Goal: Task Accomplishment & Management: Use online tool/utility

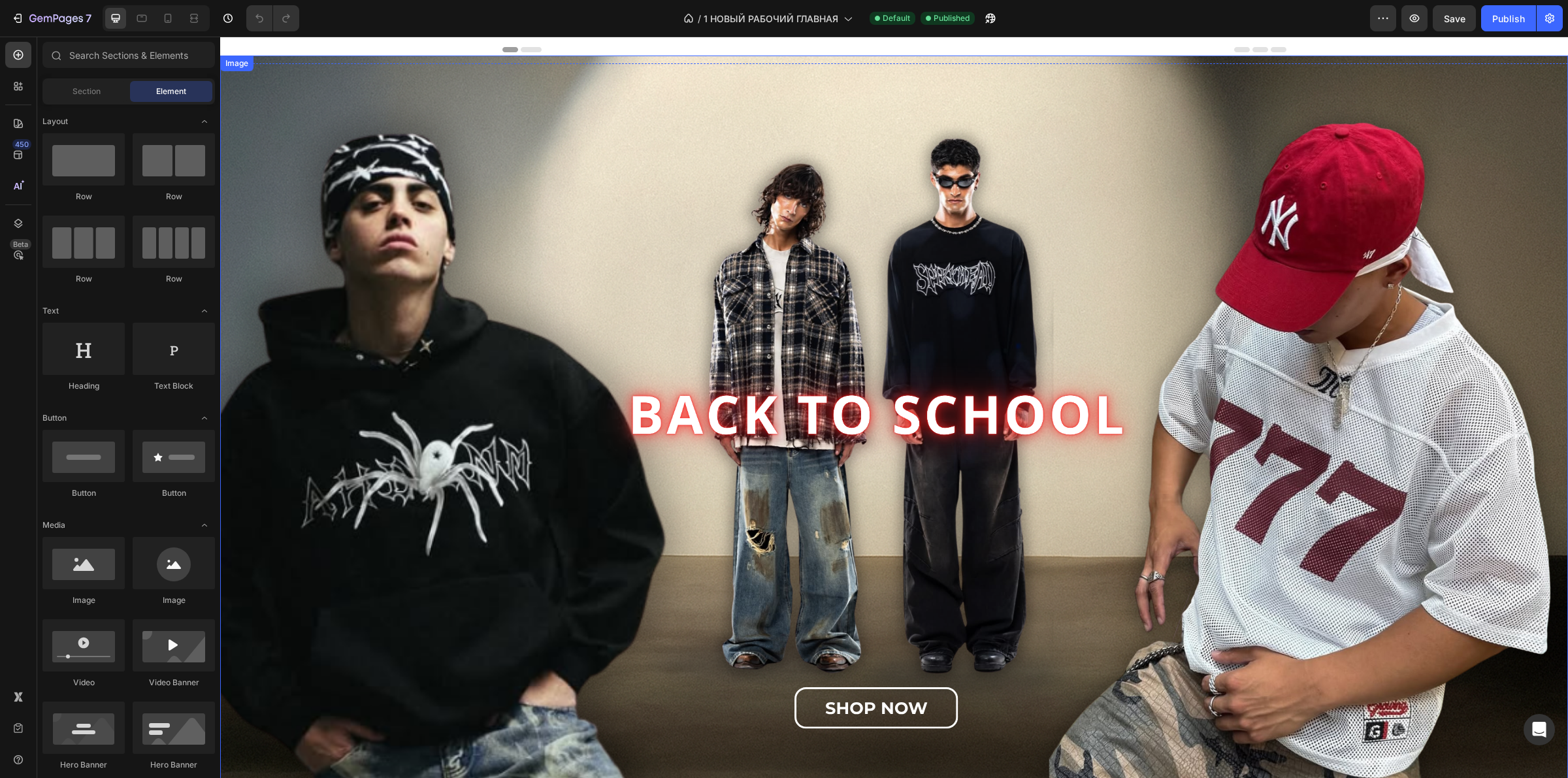
scroll to position [327, 0]
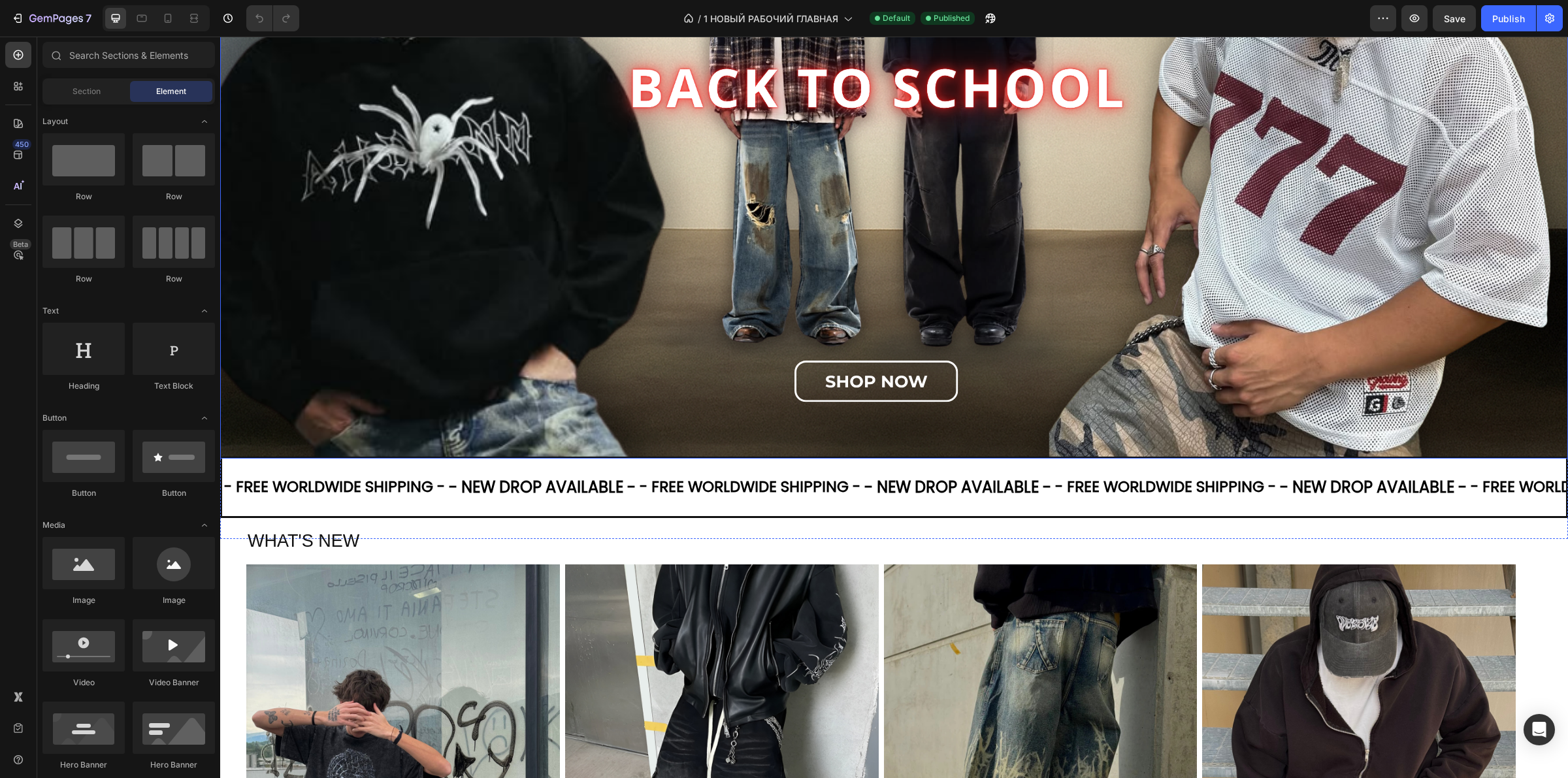
click at [732, 271] on img at bounding box center [894, 94] width 1348 height 730
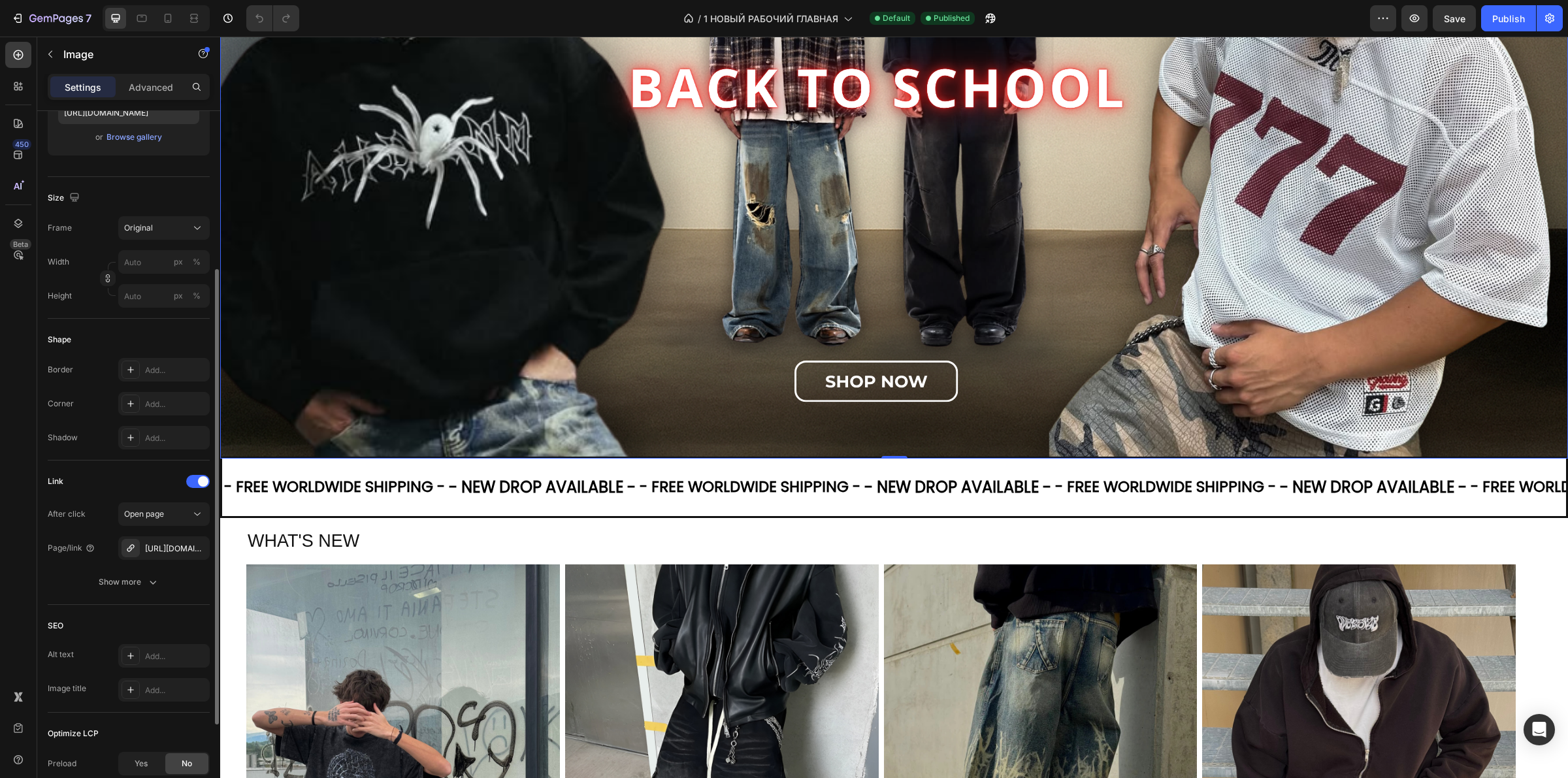
scroll to position [386, 0]
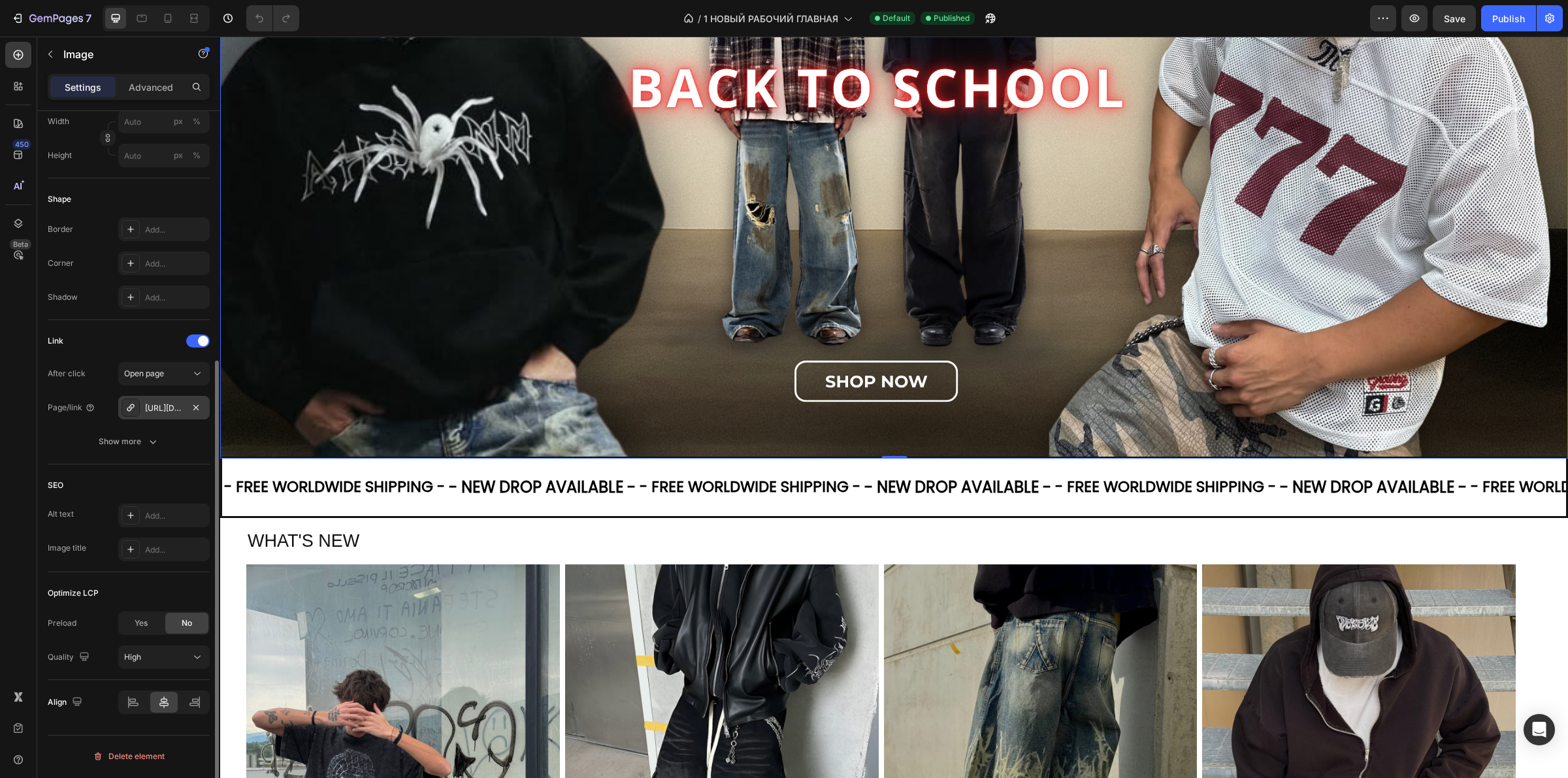
click at [161, 410] on div "[URL][DOMAIN_NAME]" at bounding box center [164, 408] width 38 height 12
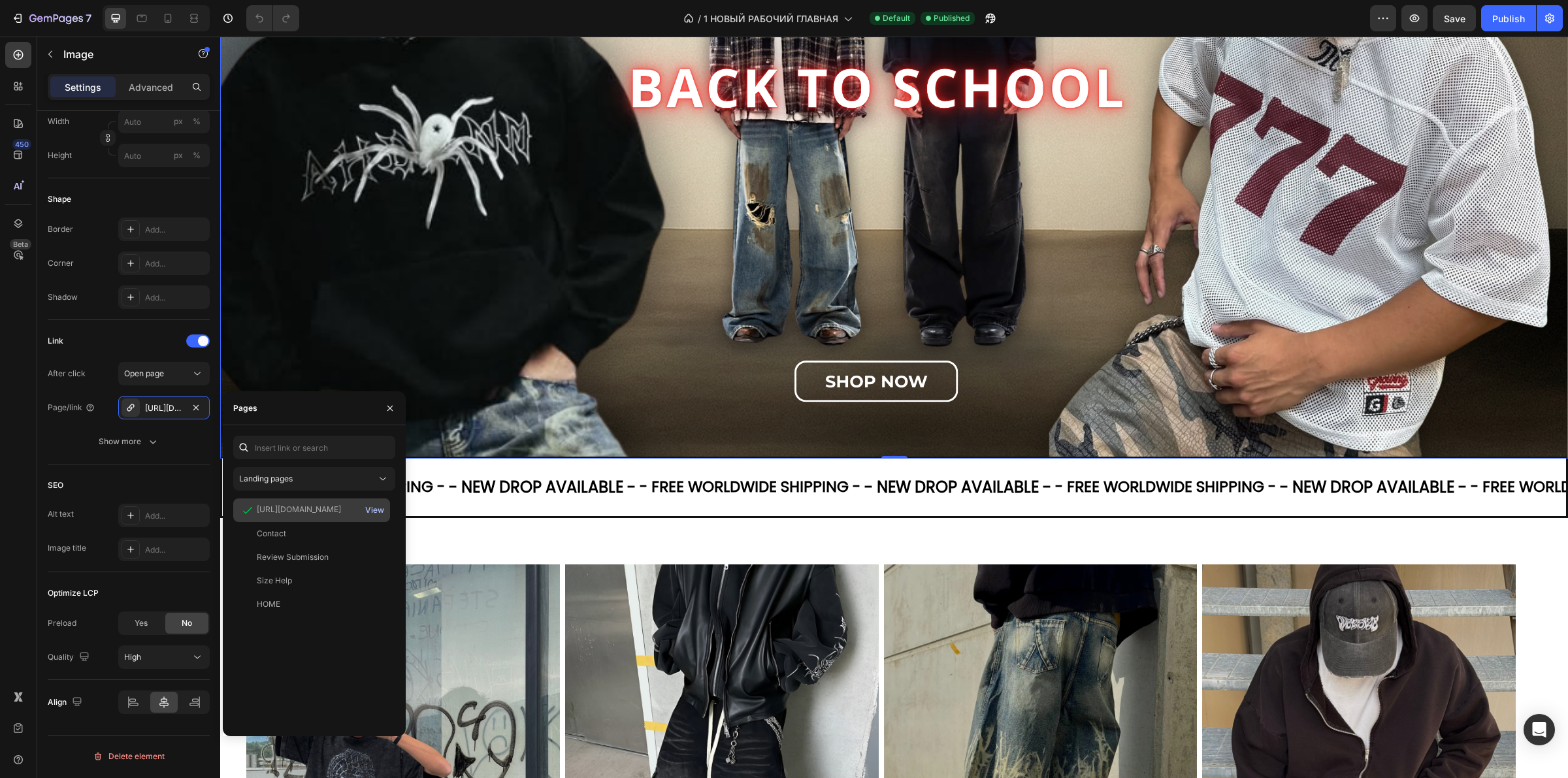
click at [376, 513] on div "View" at bounding box center [374, 510] width 19 height 12
click at [288, 444] on input "text" at bounding box center [314, 447] width 162 height 24
paste input "[URL][DOMAIN_NAME]"
type input "[URL][DOMAIN_NAME]"
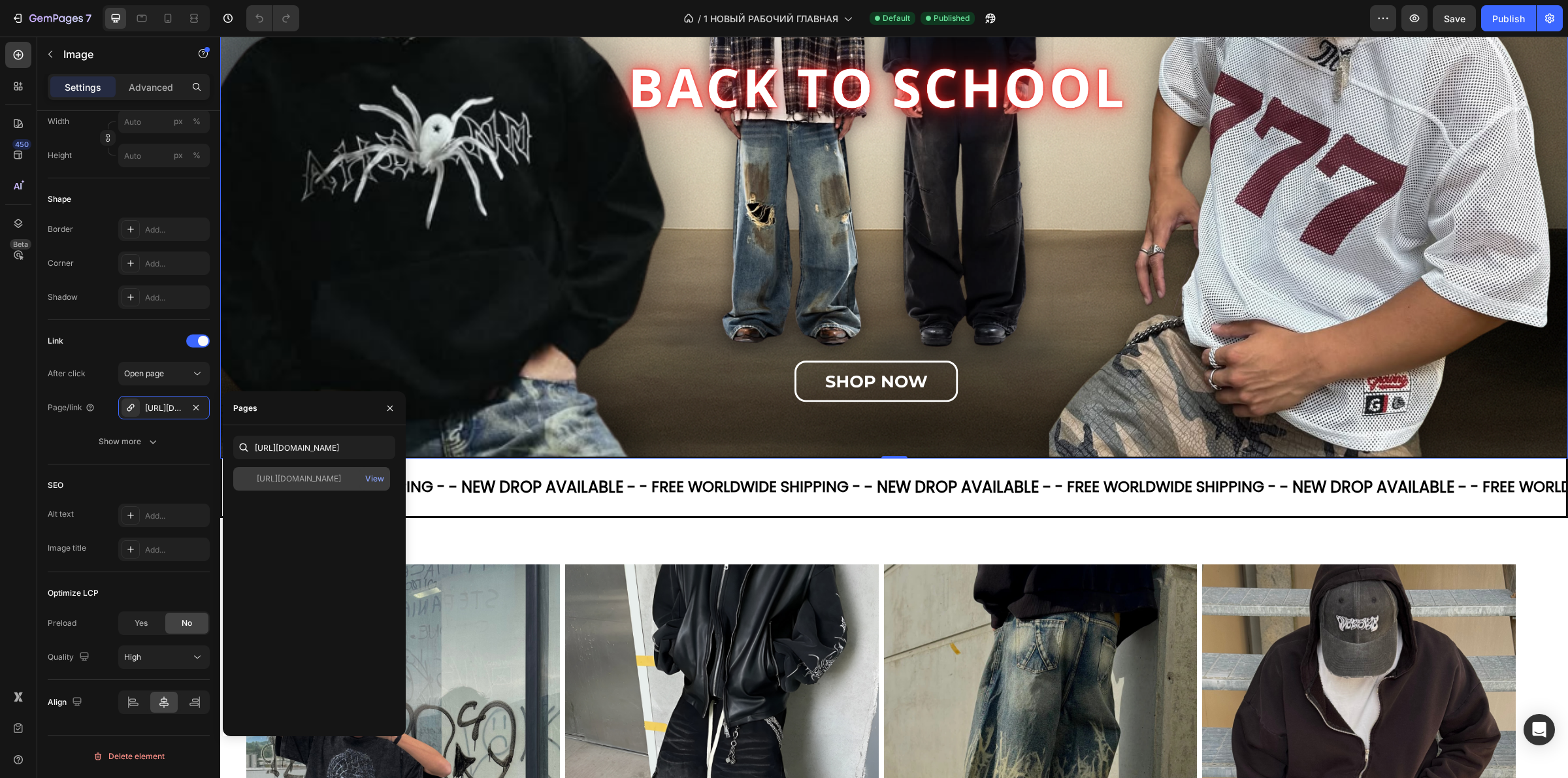
click at [321, 479] on div "[URL][DOMAIN_NAME]" at bounding box center [298, 478] width 84 height 12
click at [370, 479] on div "View" at bounding box center [374, 478] width 19 height 12
click at [393, 406] on icon "button" at bounding box center [390, 408] width 11 height 11
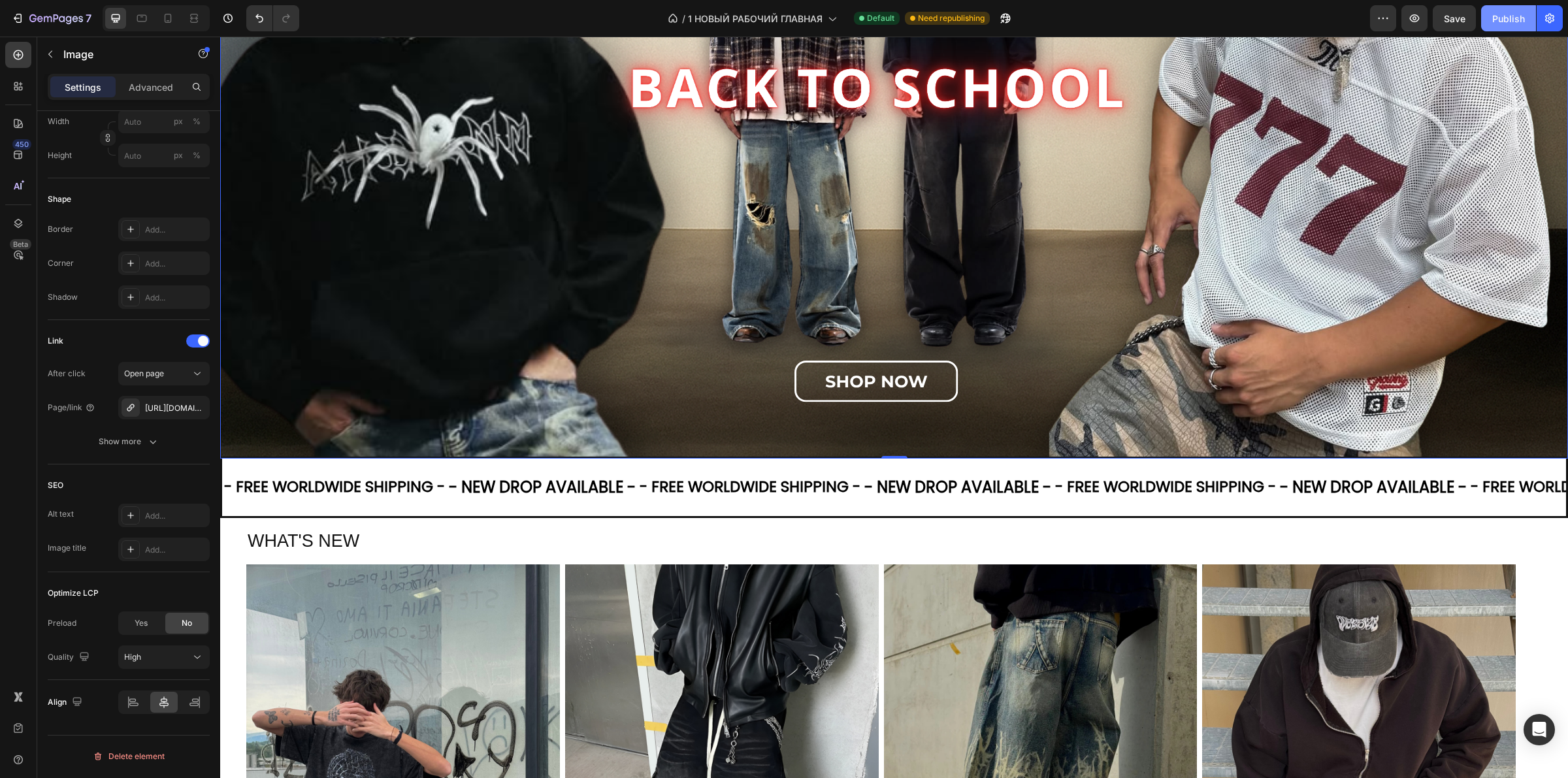
click at [1509, 16] on div "Publish" at bounding box center [1508, 19] width 33 height 14
